Goal: Obtain resource: Download file/media

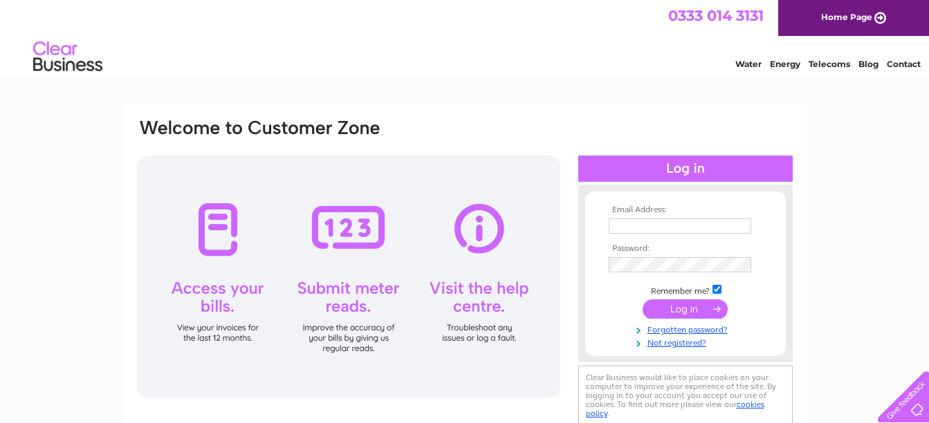
type input "debben1@aol.com"
click at [691, 303] on input "submit" at bounding box center [684, 308] width 85 height 19
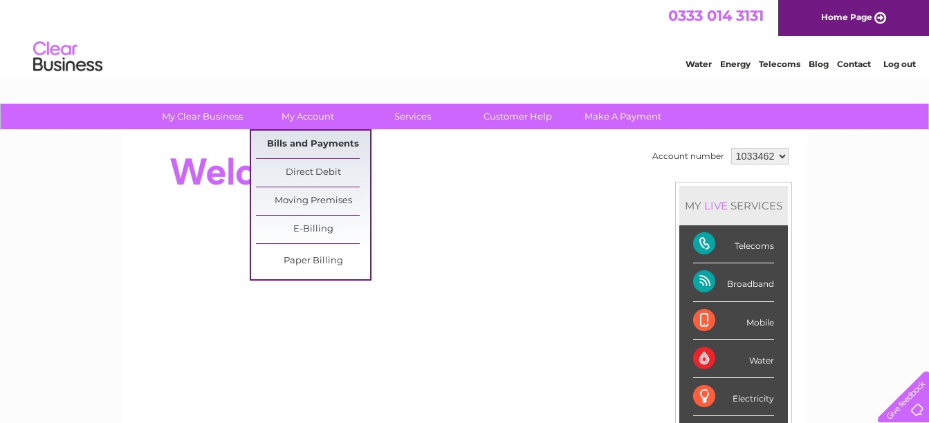
click at [293, 138] on link "Bills and Payments" at bounding box center [313, 145] width 114 height 28
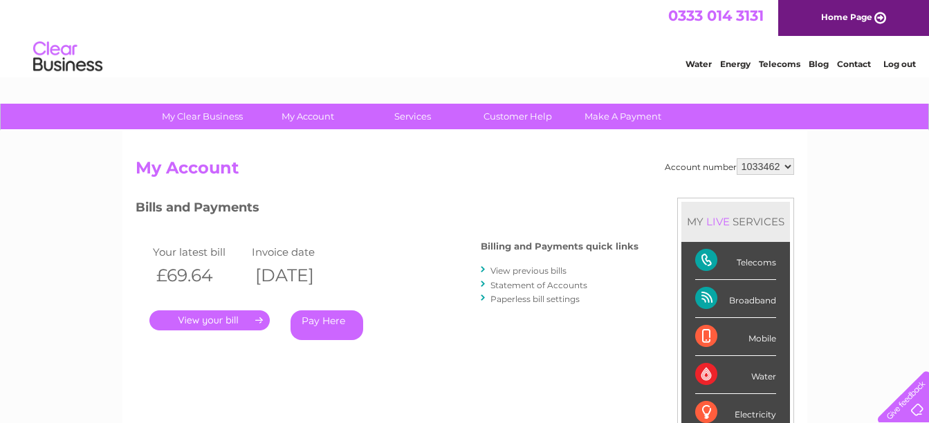
click at [508, 271] on link "View previous bills" at bounding box center [528, 271] width 76 height 10
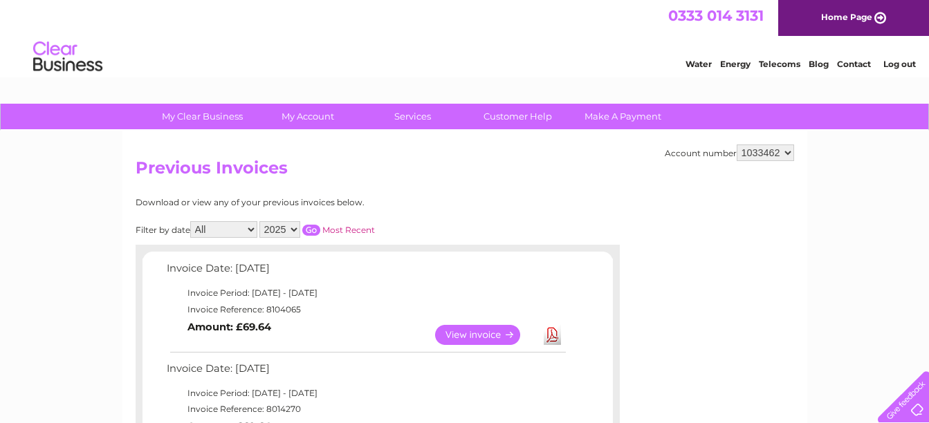
click at [553, 335] on link "Download" at bounding box center [552, 335] width 17 height 20
click at [895, 62] on link "Log out" at bounding box center [899, 64] width 33 height 10
